Goal: Transaction & Acquisition: Purchase product/service

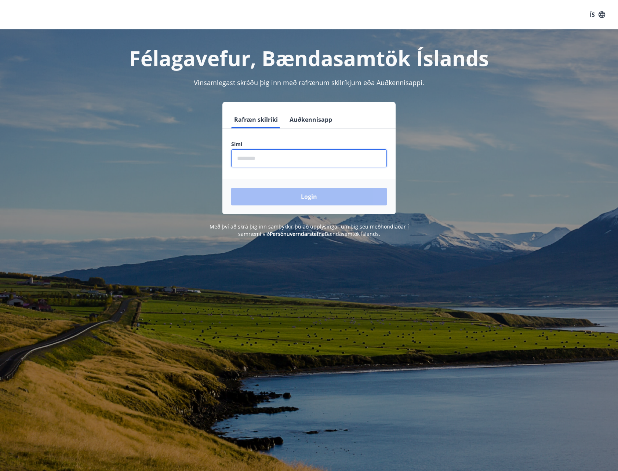
click at [249, 159] on input "phone" at bounding box center [309, 158] width 156 height 18
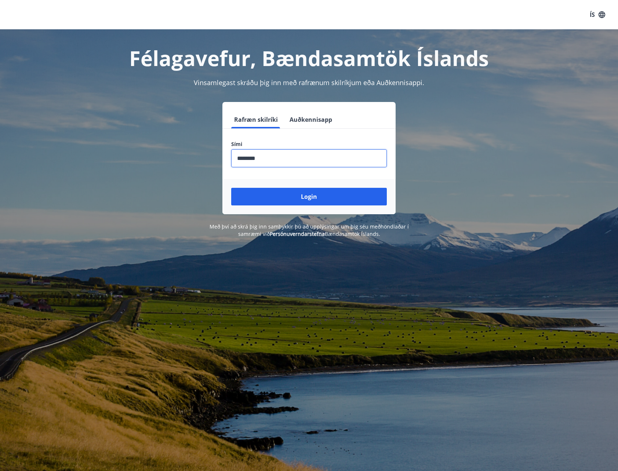
type input "********"
click at [231, 188] on button "Login" at bounding box center [309, 197] width 156 height 18
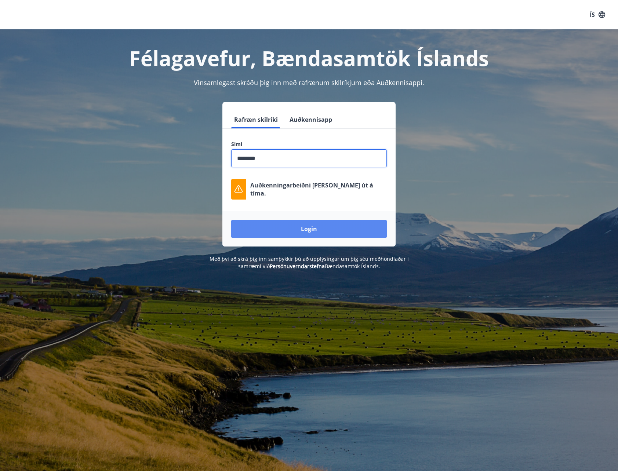
click at [296, 225] on button "Login" at bounding box center [309, 229] width 156 height 18
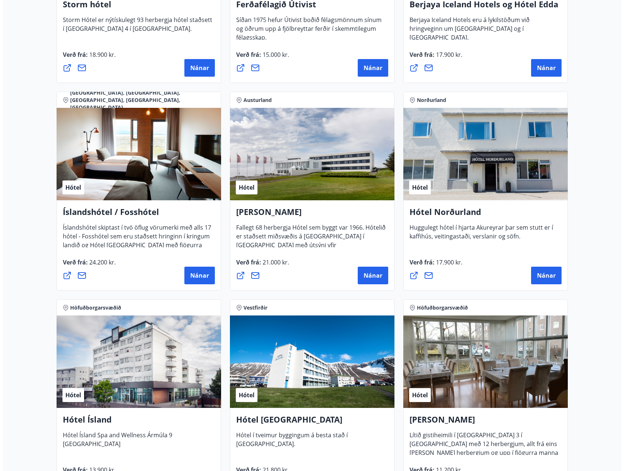
scroll to position [918, 0]
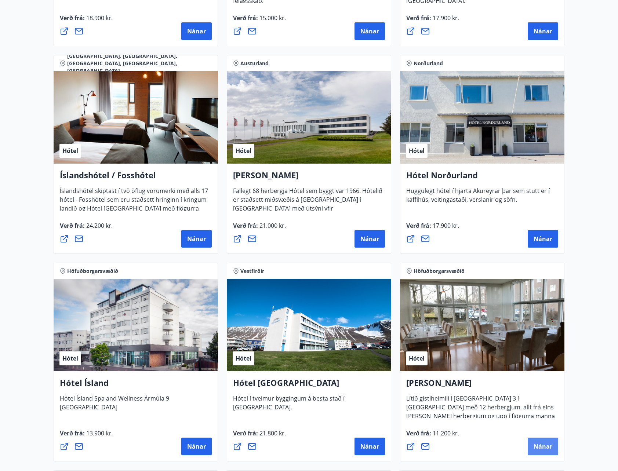
click at [547, 443] on span "Nánar" at bounding box center [543, 447] width 19 height 8
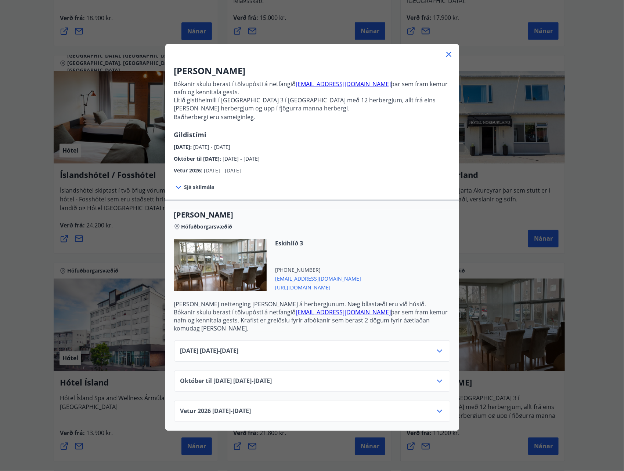
click at [272, 377] on span "Október til desember 2025 01.10.25 - 22.12.25" at bounding box center [226, 381] width 92 height 9
click at [435, 377] on icon at bounding box center [439, 381] width 9 height 9
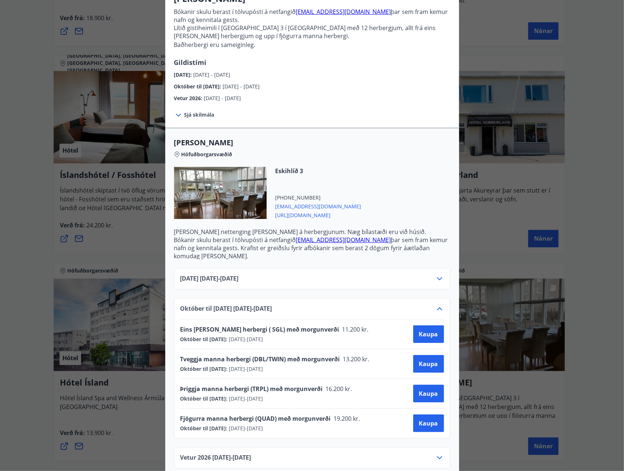
scroll to position [73, 0]
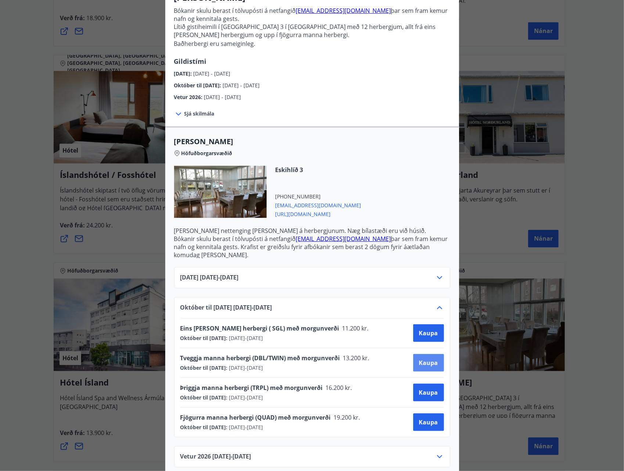
click at [421, 359] on span "Kaupa" at bounding box center [428, 363] width 19 height 8
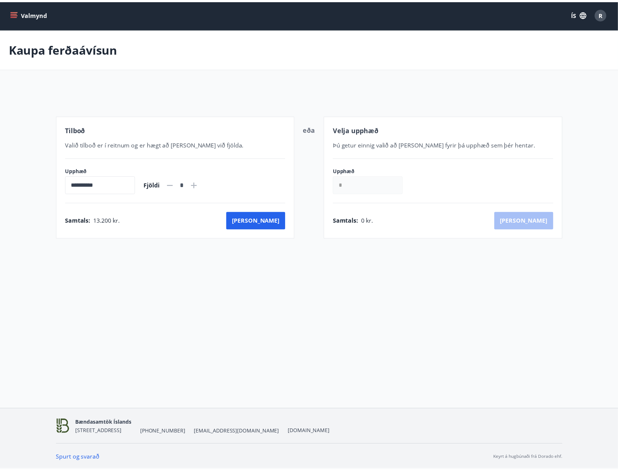
scroll to position [1, 0]
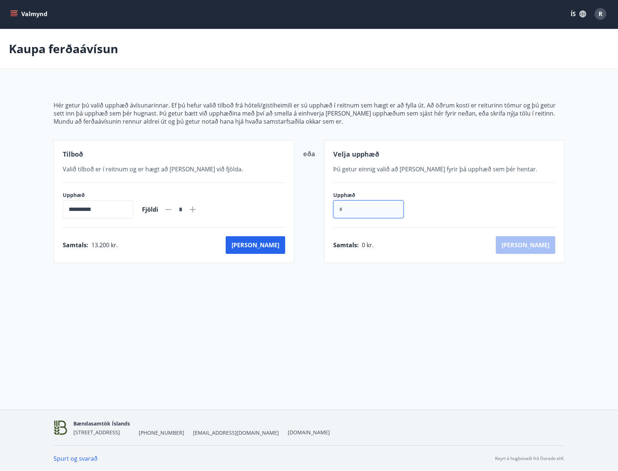
click at [336, 206] on input "*" at bounding box center [368, 209] width 70 height 18
drag, startPoint x: 359, startPoint y: 209, endPoint x: 322, endPoint y: 209, distance: 36.7
click at [322, 209] on div "**********" at bounding box center [309, 201] width 511 height 123
click at [134, 184] on div "**********" at bounding box center [174, 201] width 241 height 123
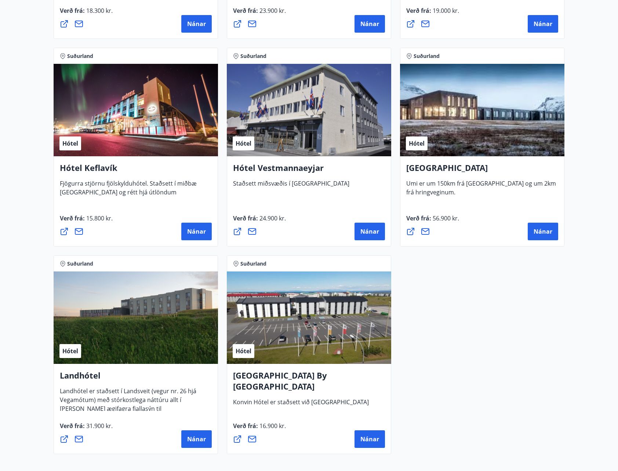
scroll to position [1762, 0]
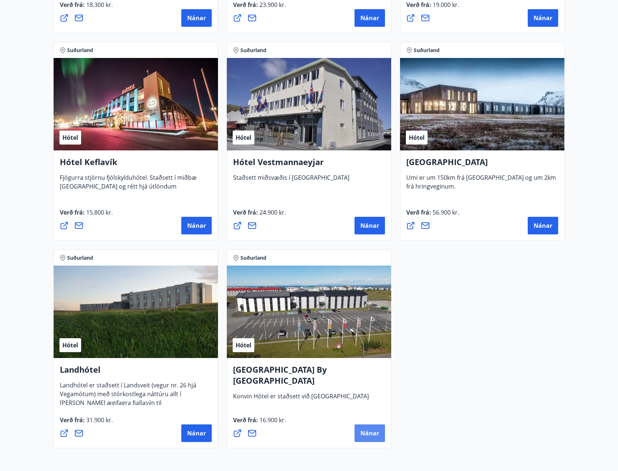
click at [366, 437] on span "Nánar" at bounding box center [370, 434] width 19 height 8
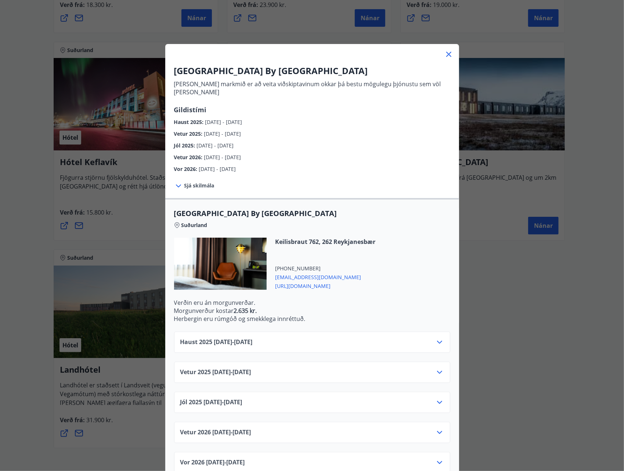
click at [253, 338] on span "Haust 2025 10.09.25 - 31.10.25" at bounding box center [216, 342] width 72 height 9
click at [437, 341] on icon at bounding box center [439, 342] width 5 height 3
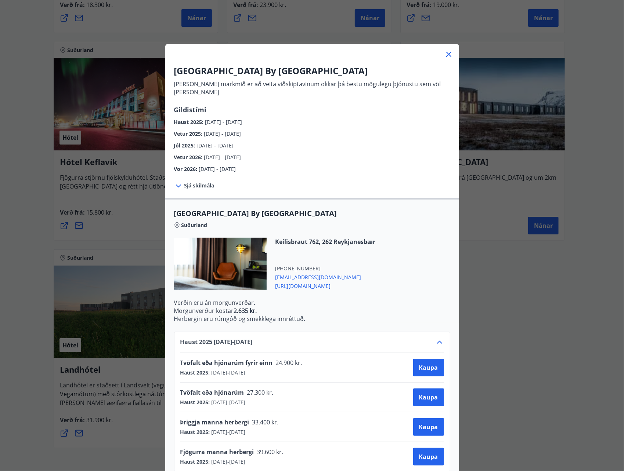
click at [496, 308] on div "Konvin Hotel By Keflavik Airport Okkar megin markmið er að veita viðskiptavinum…" at bounding box center [312, 235] width 624 height 471
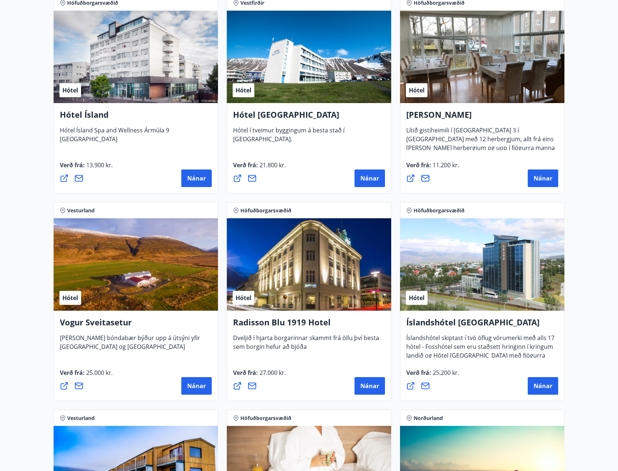
scroll to position [1175, 0]
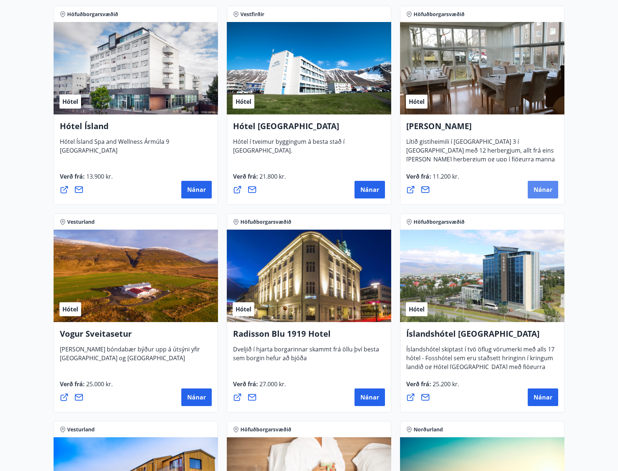
click at [537, 188] on span "Nánar" at bounding box center [543, 190] width 19 height 8
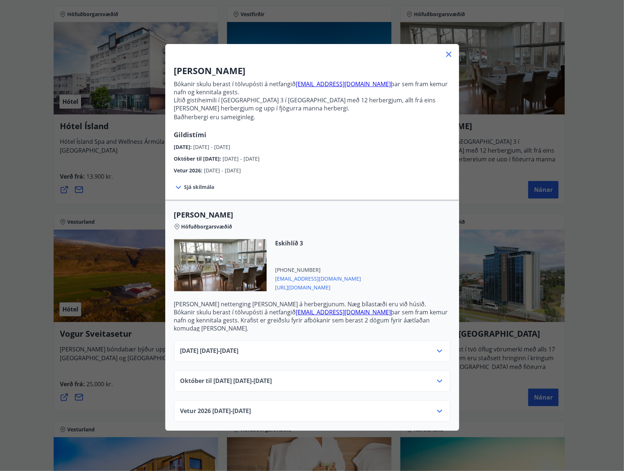
click at [298, 285] on span "https://www.alba.is/" at bounding box center [318, 287] width 86 height 9
click at [19, 254] on div "Alba gistiheimili Bókanir skulu berast í tölvupósti á netfangið stay@alba.is þa…" at bounding box center [312, 235] width 624 height 471
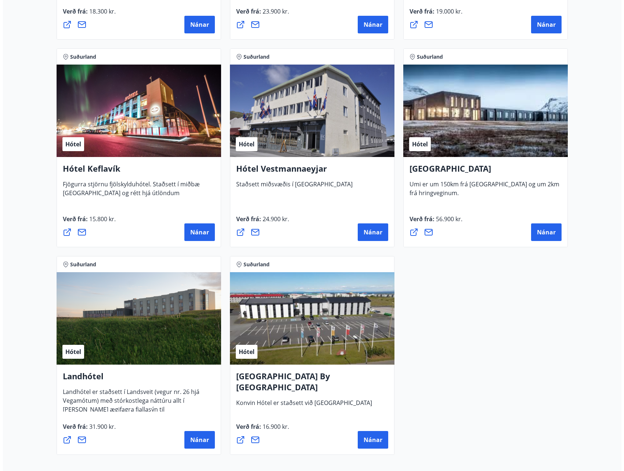
scroll to position [1799, 0]
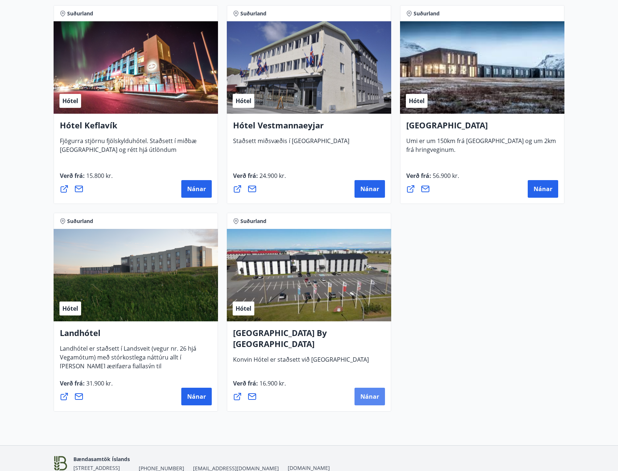
click at [370, 395] on span "Nánar" at bounding box center [370, 397] width 19 height 8
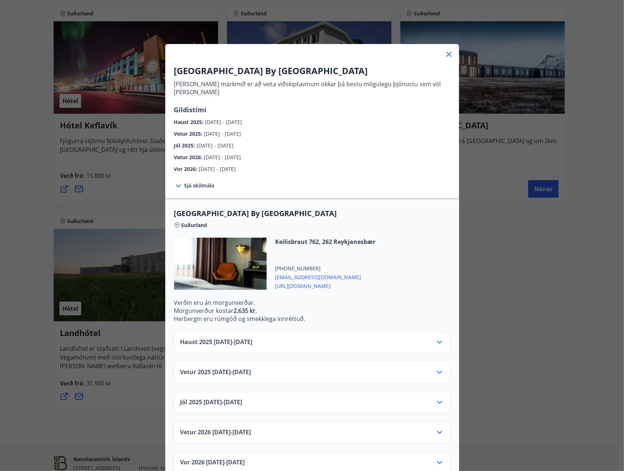
click at [193, 338] on span "Haust 2025 10.09.25 - 31.10.25" at bounding box center [216, 342] width 72 height 9
click at [185, 182] on span "Sjá skilmála" at bounding box center [199, 185] width 30 height 7
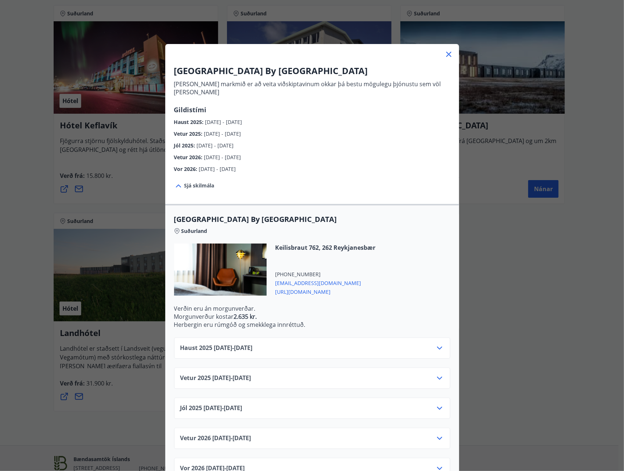
click at [184, 182] on span "Sjá skilmála" at bounding box center [199, 185] width 30 height 7
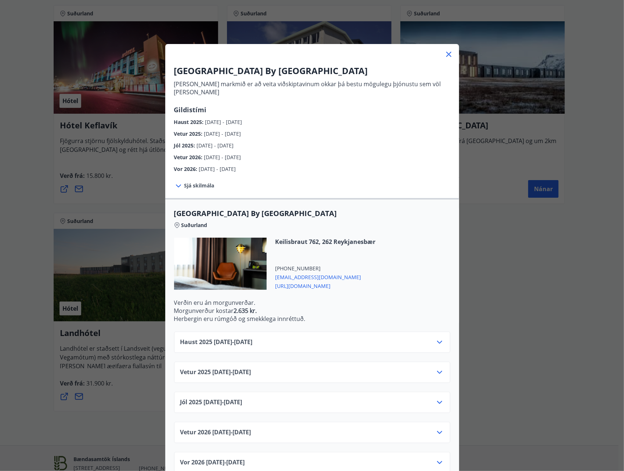
click at [435, 338] on icon at bounding box center [439, 342] width 9 height 9
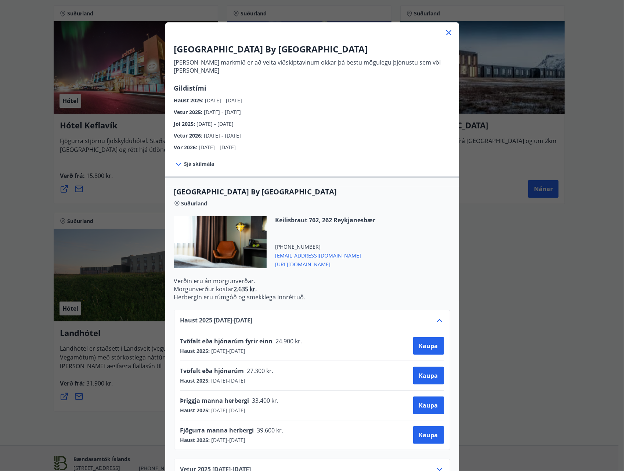
scroll to position [37, 0]
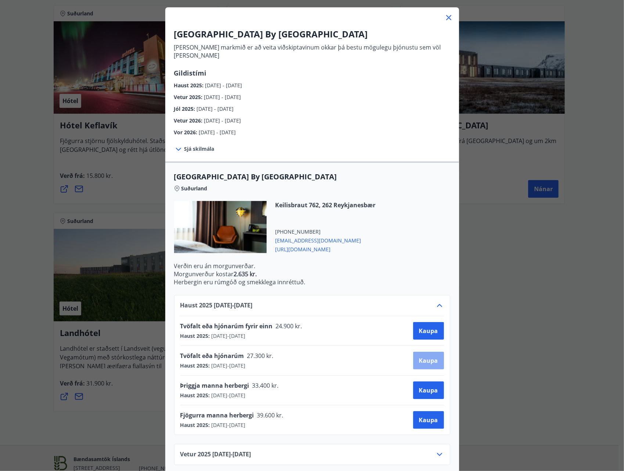
click at [432, 357] on span "Kaupa" at bounding box center [428, 361] width 19 height 8
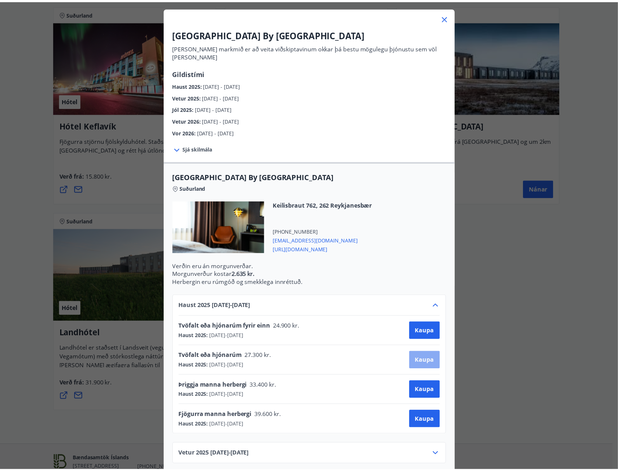
scroll to position [1, 0]
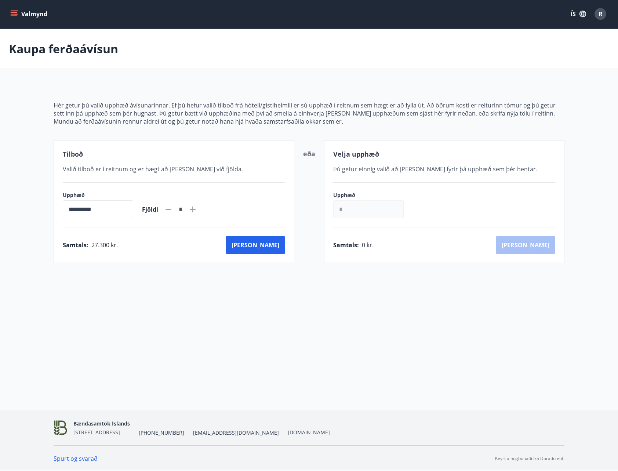
click at [118, 204] on input "**********" at bounding box center [98, 209] width 70 height 18
click at [272, 241] on button "Kaup" at bounding box center [255, 245] width 59 height 18
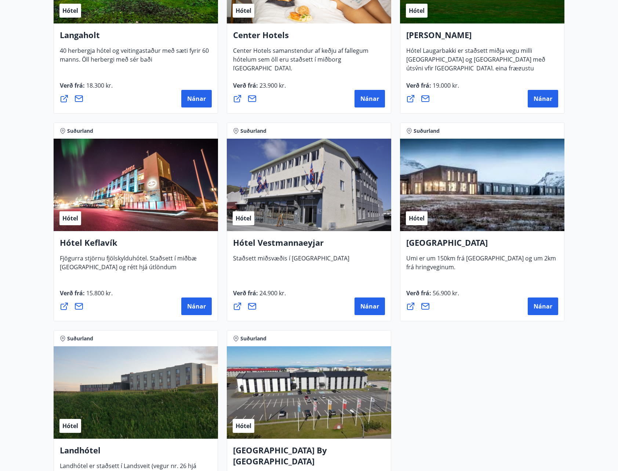
scroll to position [1763, 0]
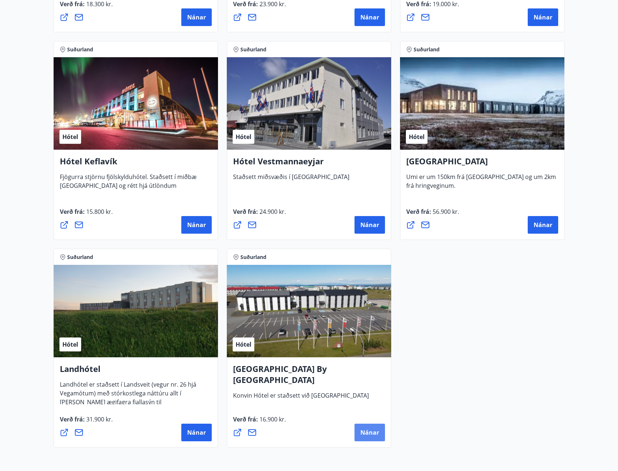
click at [376, 431] on span "Nánar" at bounding box center [370, 433] width 19 height 8
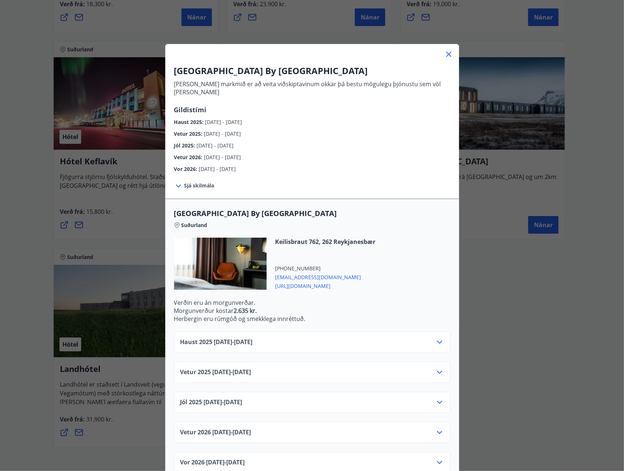
click at [499, 283] on div "Konvin Hotel By Keflavik Airport Okkar megin markmið er að veita viðskiptavinum…" at bounding box center [312, 235] width 624 height 471
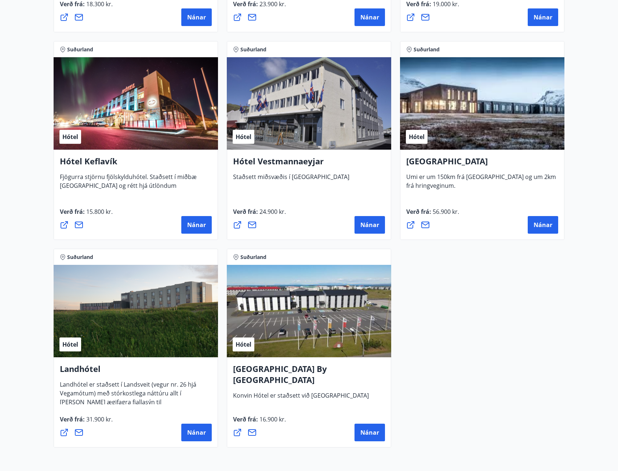
click at [238, 432] on icon at bounding box center [237, 432] width 9 height 9
